Goal: Information Seeking & Learning: Learn about a topic

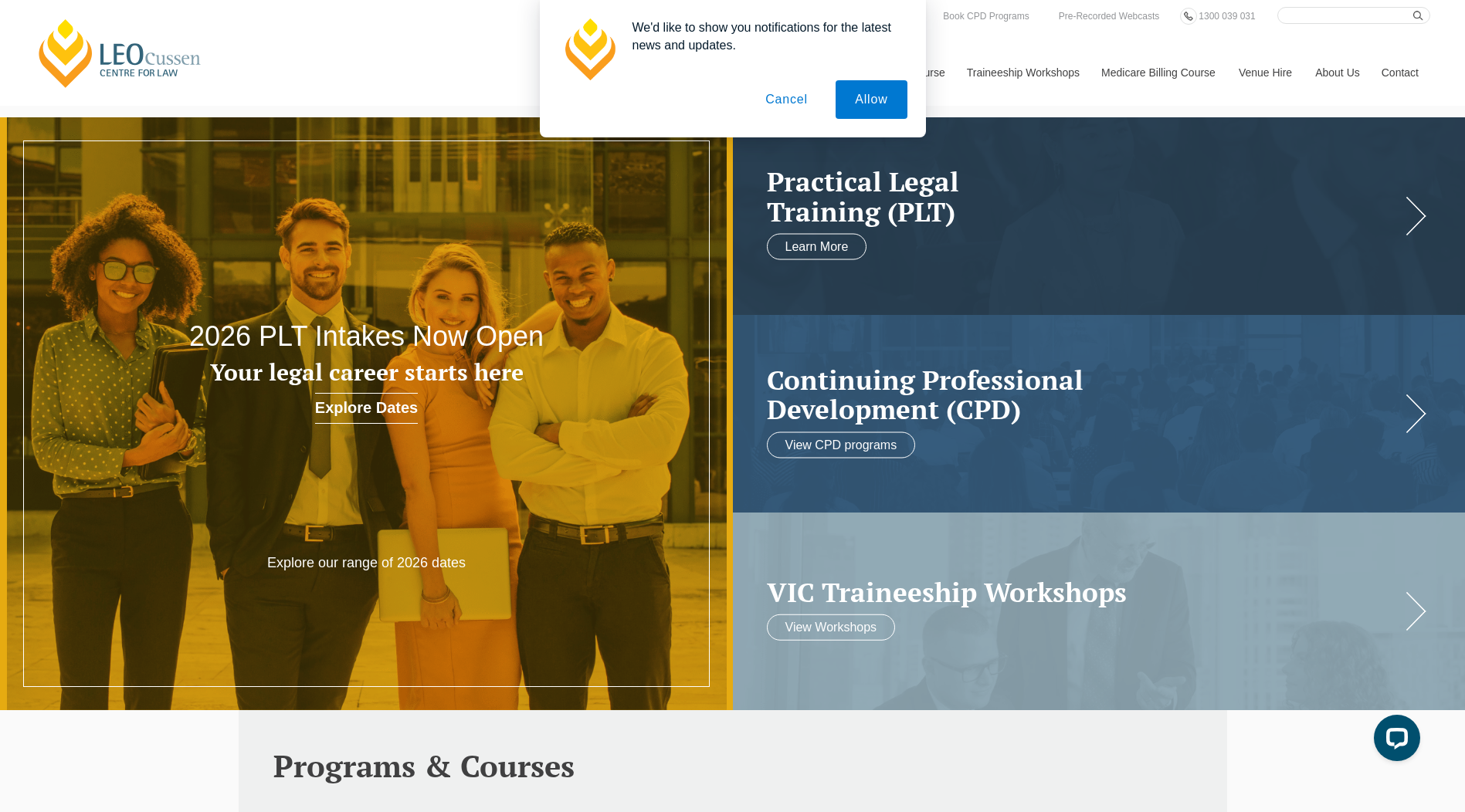
click at [776, 101] on button "Cancel" at bounding box center [787, 99] width 81 height 38
